Goal: Book appointment/travel/reservation

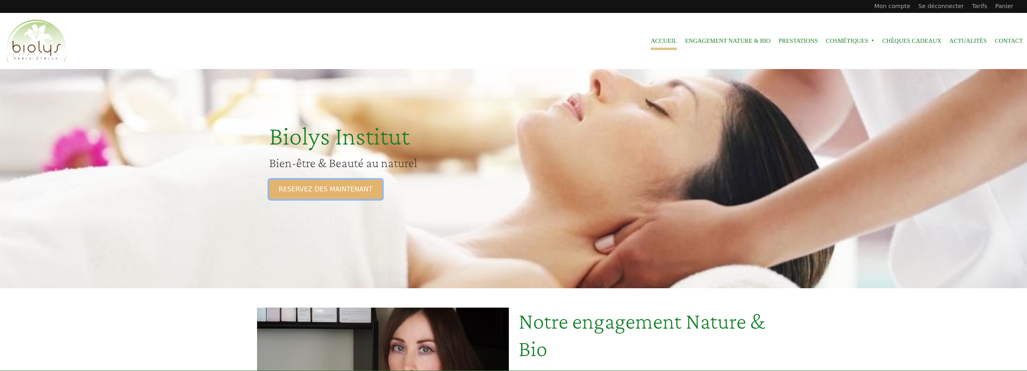
click at [336, 189] on link "RESERVEZ DES MAINTENANT" at bounding box center [325, 189] width 113 height 19
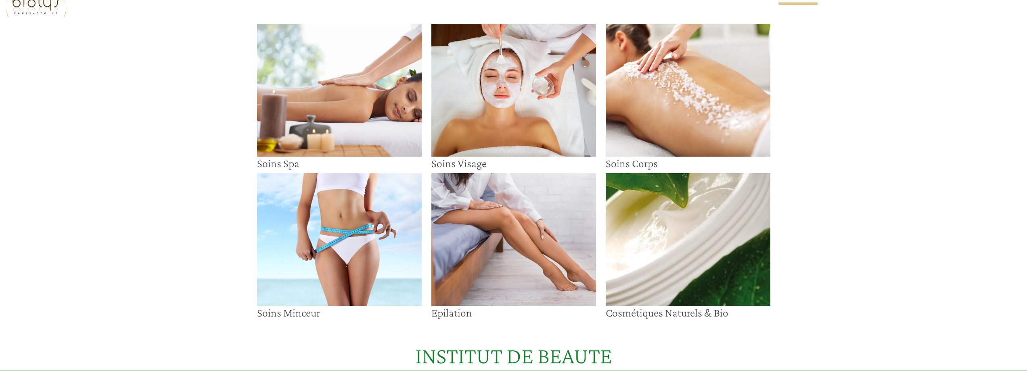
scroll to position [121, 0]
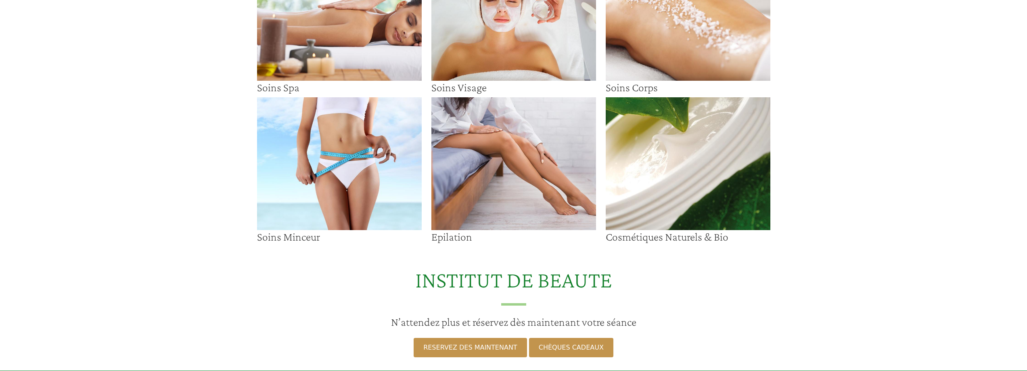
click at [520, 138] on img at bounding box center [514, 163] width 165 height 133
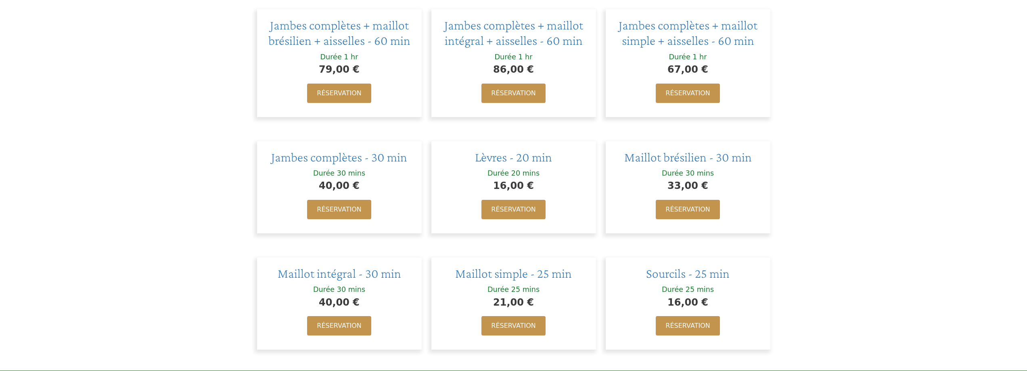
scroll to position [606, 0]
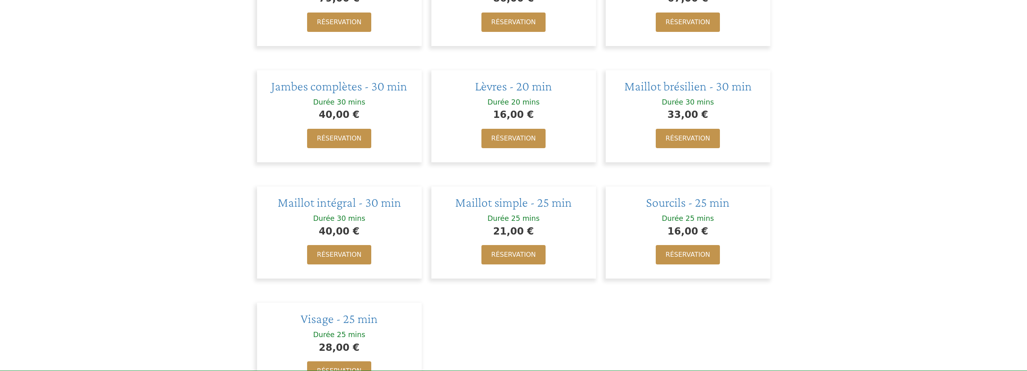
click at [375, 234] on div "40,00 €" at bounding box center [339, 231] width 149 height 15
click at [327, 253] on link "Réservation" at bounding box center [339, 254] width 64 height 19
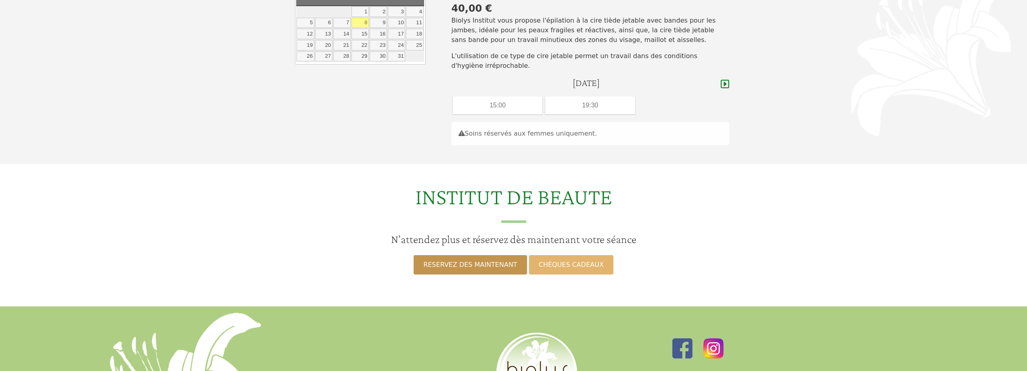
scroll to position [40, 0]
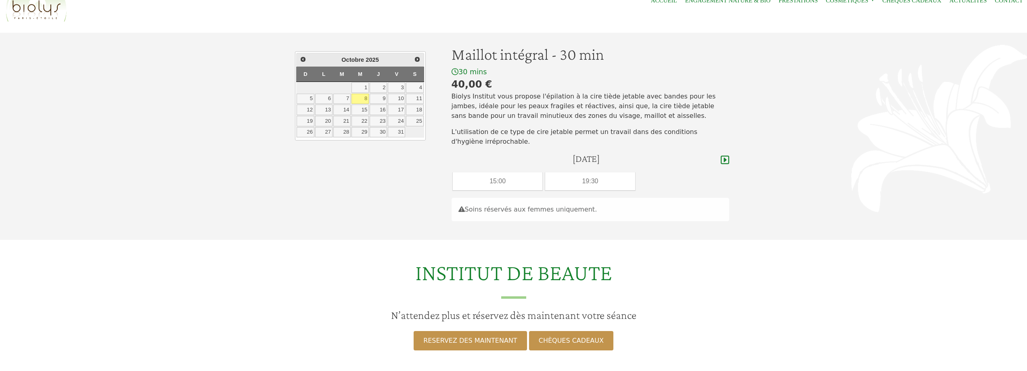
click at [540, 210] on div "Soins réservés aux femmes uniquement." at bounding box center [591, 209] width 278 height 23
click at [722, 160] on icon at bounding box center [725, 160] width 8 height 10
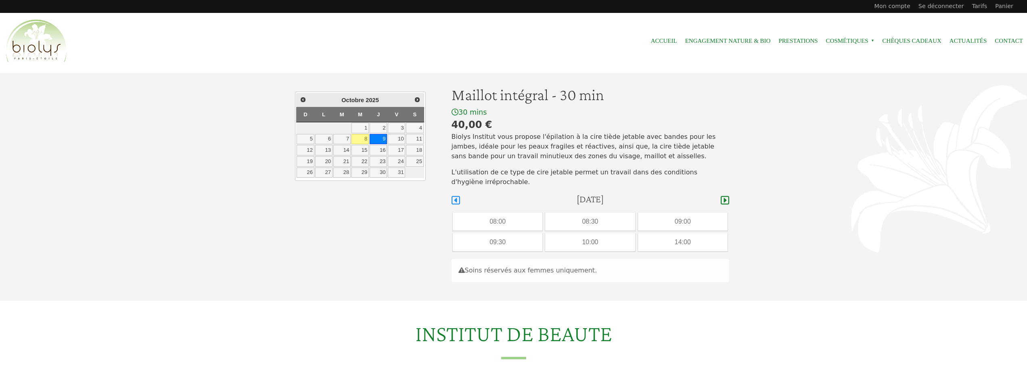
click at [455, 200] on icon at bounding box center [456, 200] width 8 height 8
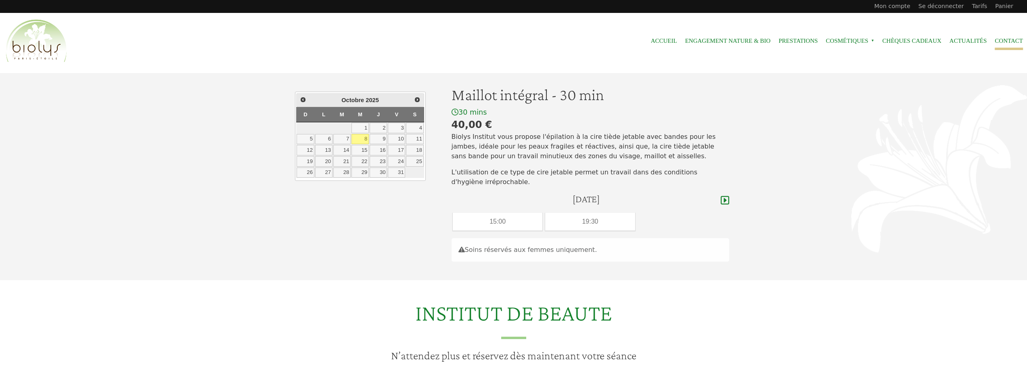
click at [1003, 39] on link "Contact" at bounding box center [1009, 41] width 28 height 18
